Goal: Use online tool/utility: Utilize a website feature to perform a specific function

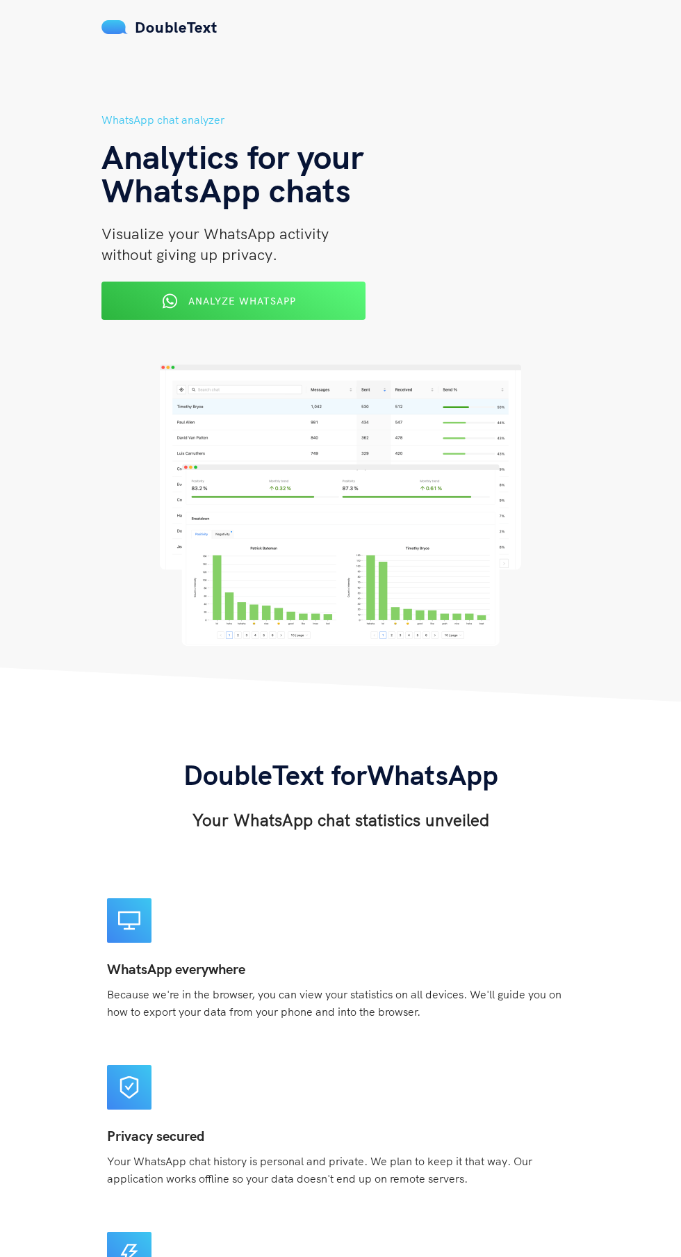
click at [224, 341] on div "WhatsApp chat analyzer Analytics for your WhatsApp chats Visualize your WhatsAp…" at bounding box center [341, 378] width 478 height 535
click at [187, 319] on button "Analyze WhatsApp" at bounding box center [234, 301] width 264 height 38
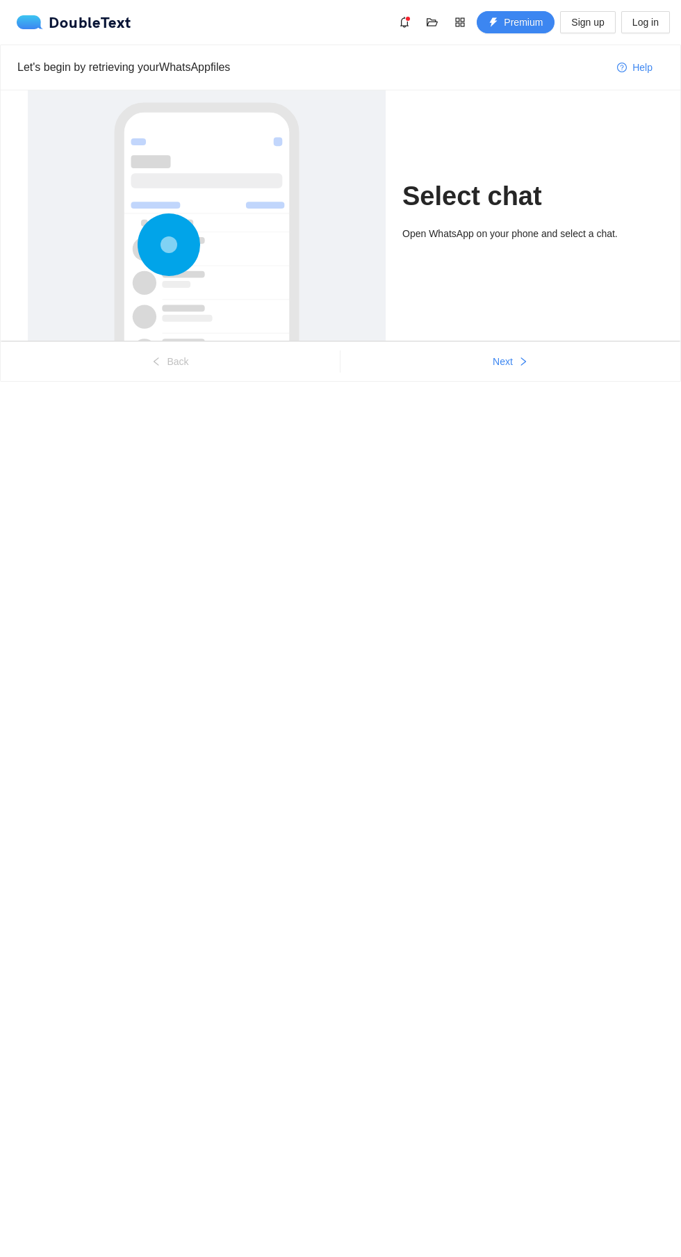
click at [437, 234] on div "Open WhatsApp on your phone and select a chat." at bounding box center [528, 233] width 251 height 15
click at [111, 223] on div at bounding box center [207, 291] width 330 height 416
click at [503, 362] on span "Next" at bounding box center [503, 361] width 20 height 15
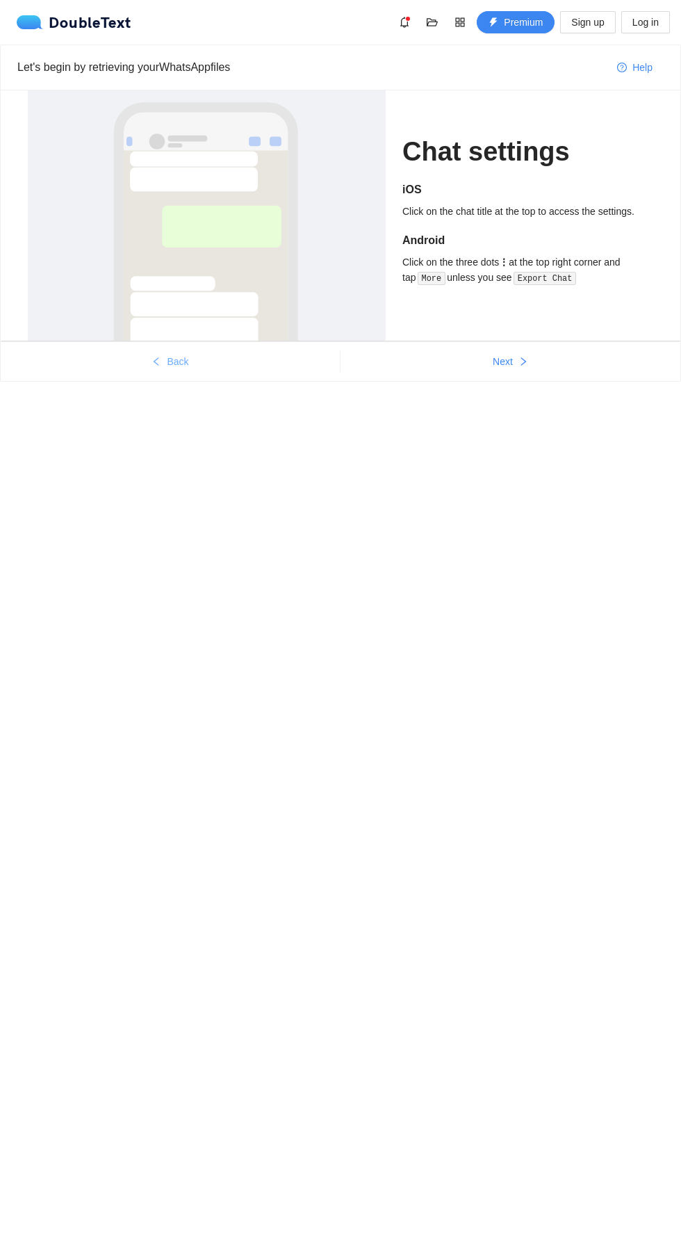
click at [176, 368] on span "Back" at bounding box center [178, 361] width 22 height 15
